Goal: Information Seeking & Learning: Learn about a topic

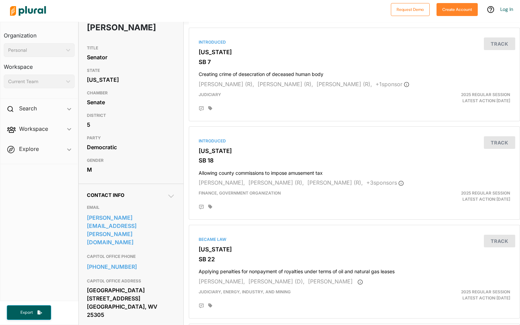
scroll to position [34, 0]
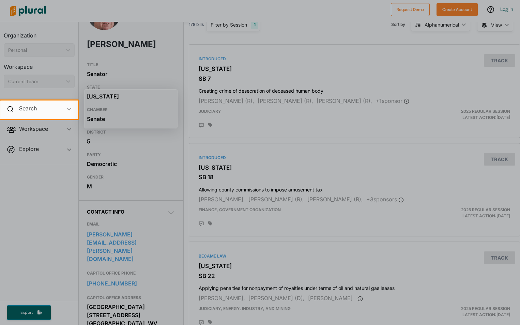
drag, startPoint x: 189, startPoint y: 128, endPoint x: 189, endPoint y: 131, distance: 3.5
click at [190, 128] on div at bounding box center [260, 222] width 520 height 206
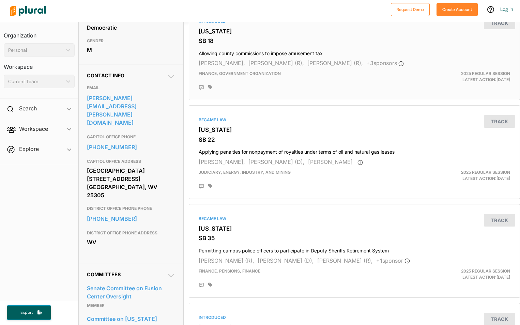
scroll to position [0, 0]
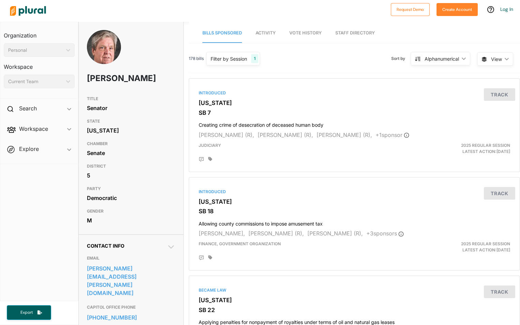
click at [23, 9] on img at bounding box center [28, 11] width 48 height 24
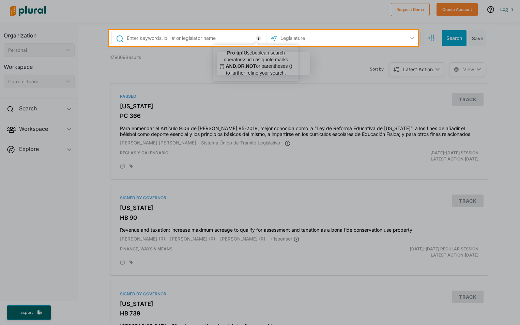
click at [176, 79] on div at bounding box center [260, 185] width 520 height 279
drag, startPoint x: 170, startPoint y: 72, endPoint x: 114, endPoint y: 44, distance: 62.7
click at [170, 72] on div at bounding box center [260, 185] width 520 height 279
